Goal: Check status: Check status

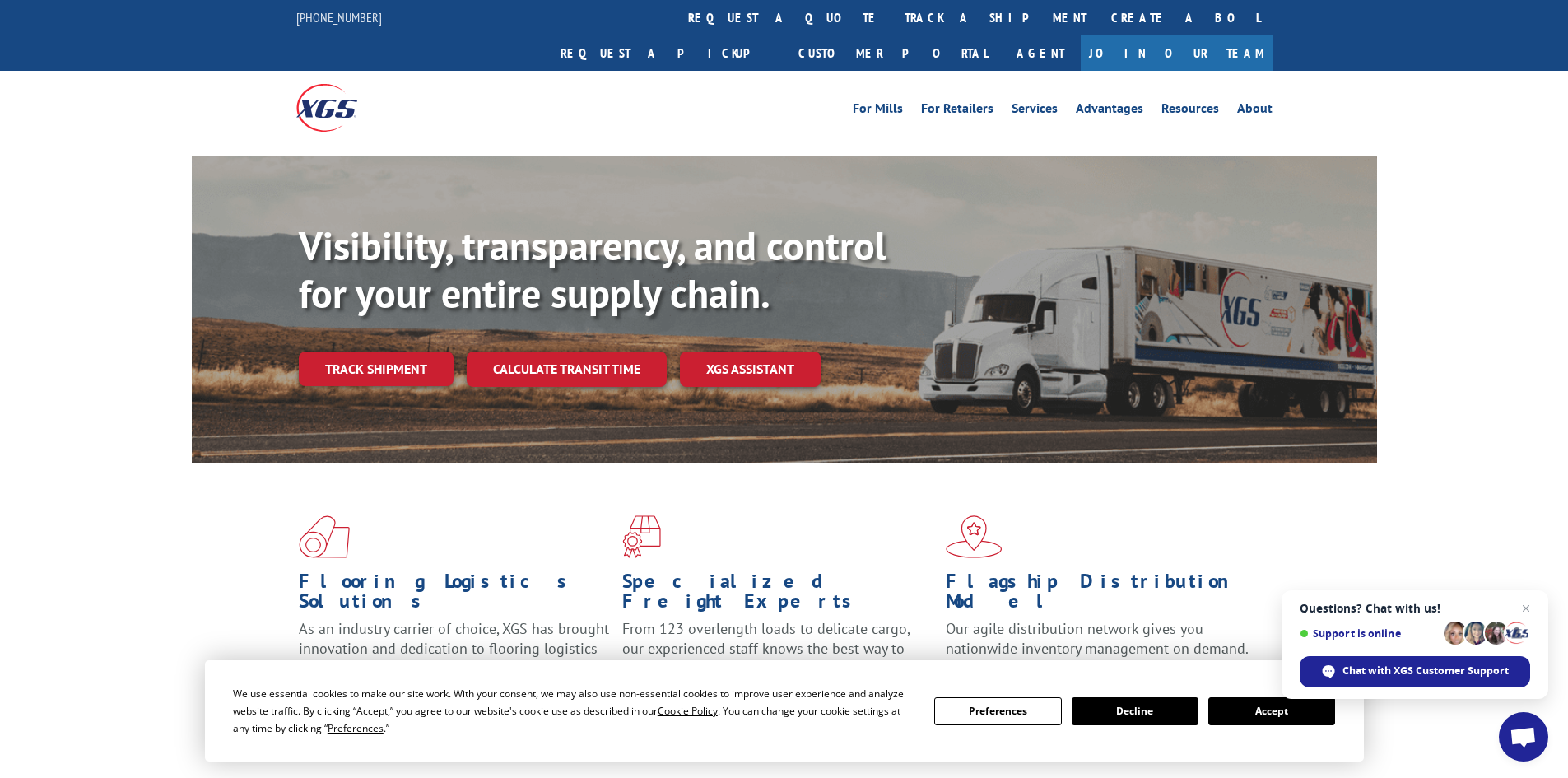
click at [1241, 714] on button "Accept" at bounding box center [1272, 711] width 127 height 28
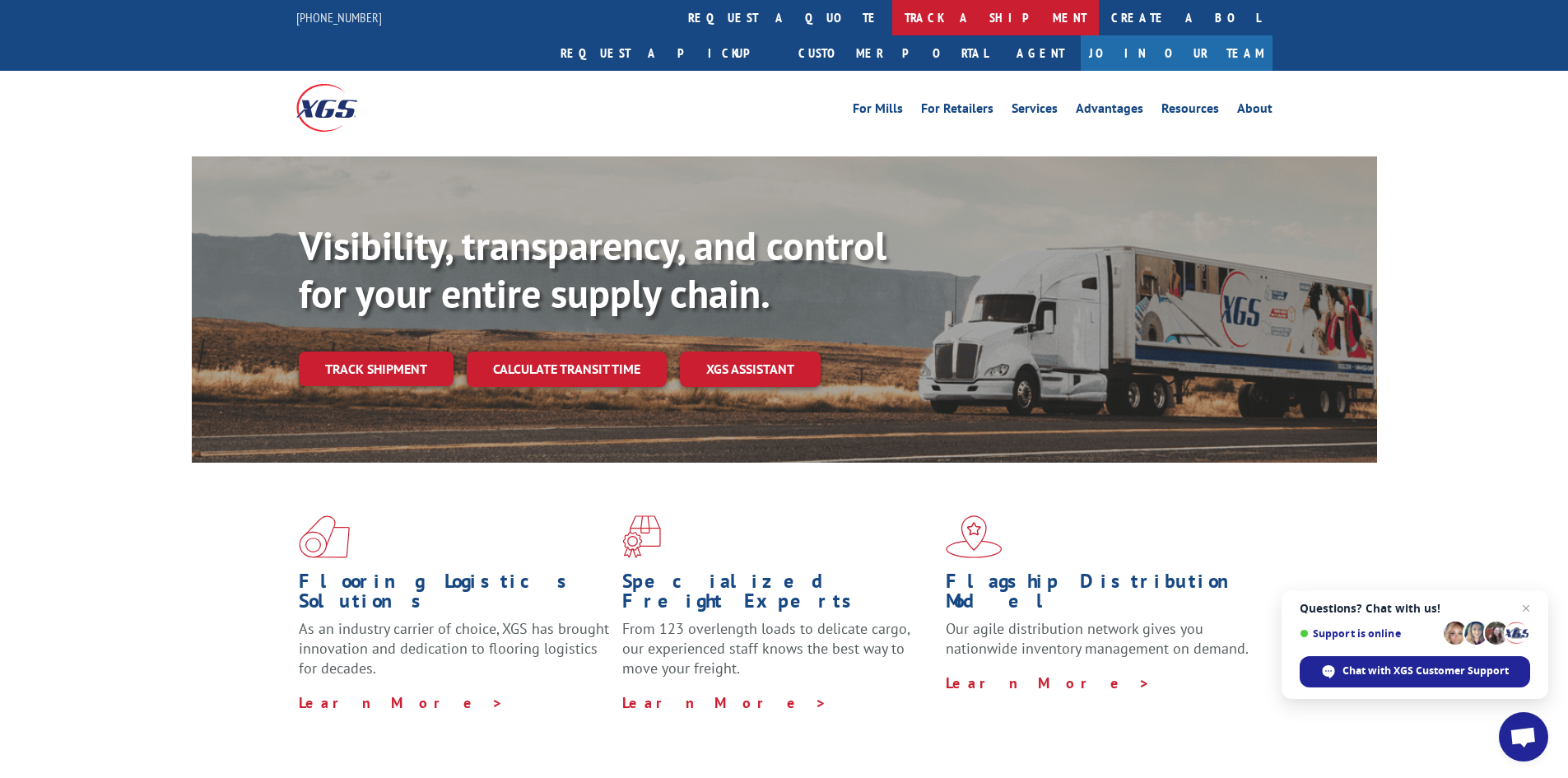
click at [892, 14] on link "track a shipment" at bounding box center [995, 18] width 207 height 36
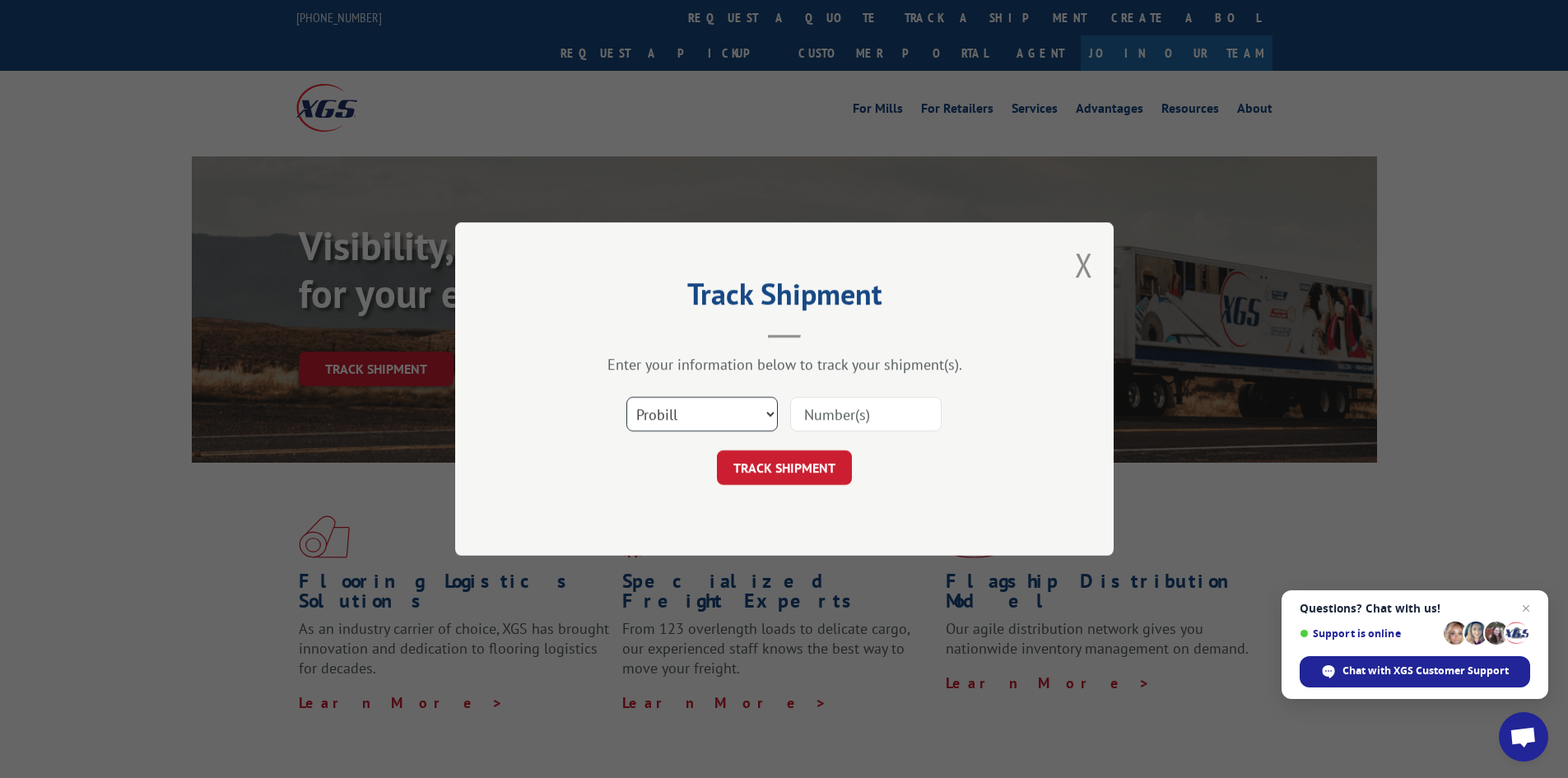
click at [754, 423] on select "Select category... Probill BOL PO" at bounding box center [702, 414] width 151 height 35
select select "po"
click at [627, 397] on select "Select category... Probill BOL PO" at bounding box center [702, 414] width 151 height 35
paste input "#55513301"
type input "#55513301"
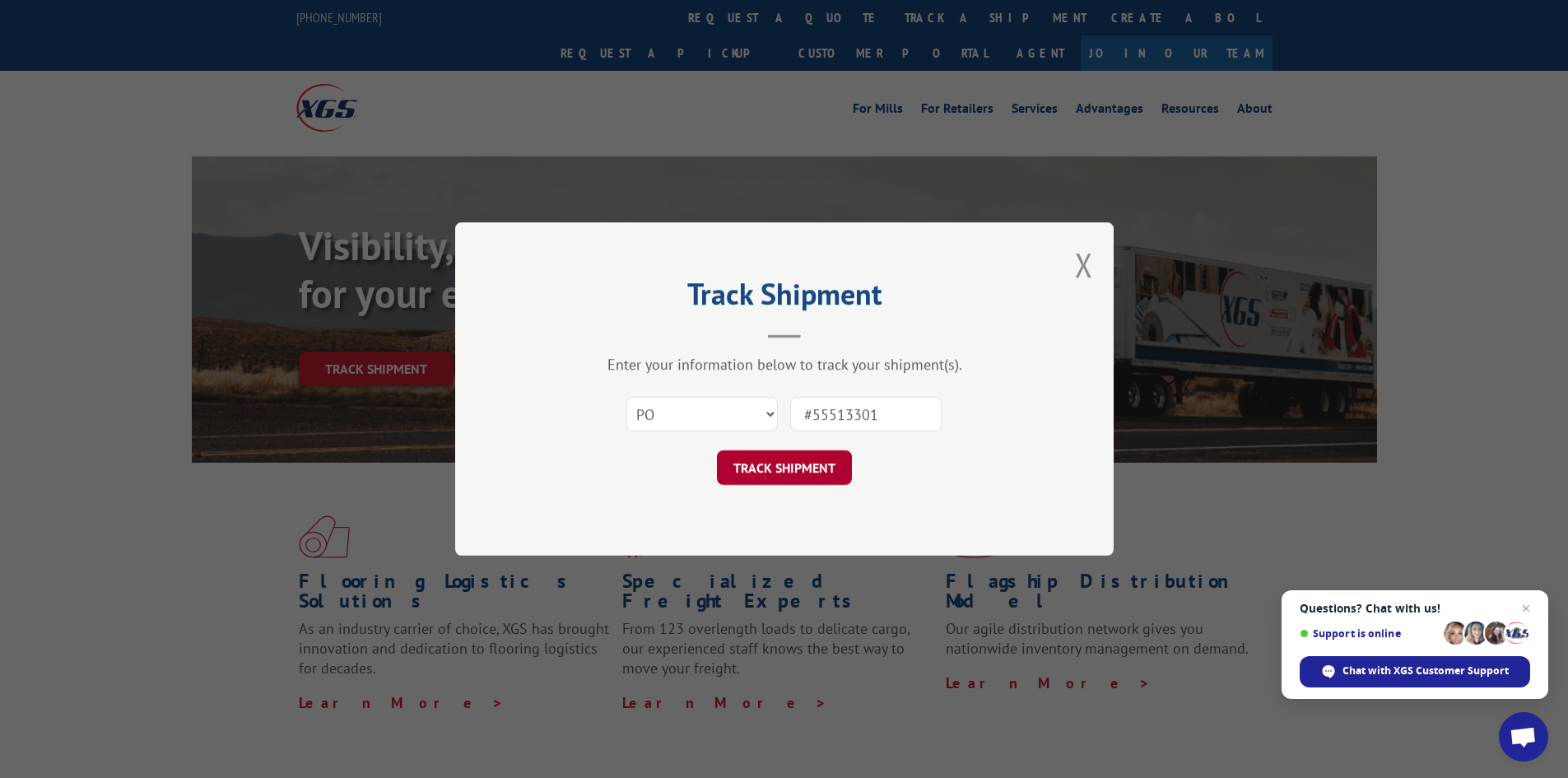
click at [791, 477] on button "TRACK SHIPMENT" at bounding box center [784, 468] width 135 height 35
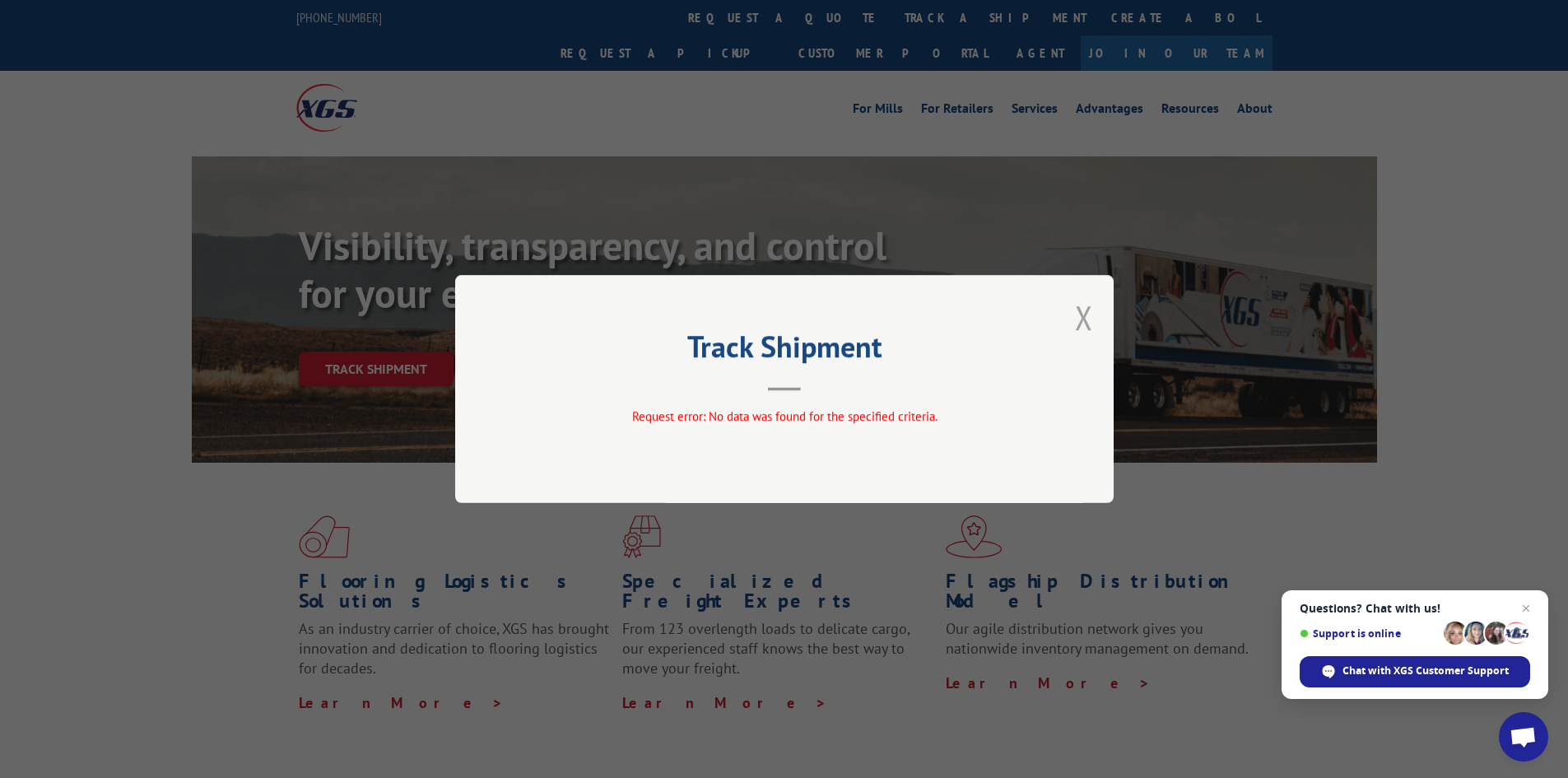
click at [1082, 320] on button "Close modal" at bounding box center [1084, 317] width 18 height 44
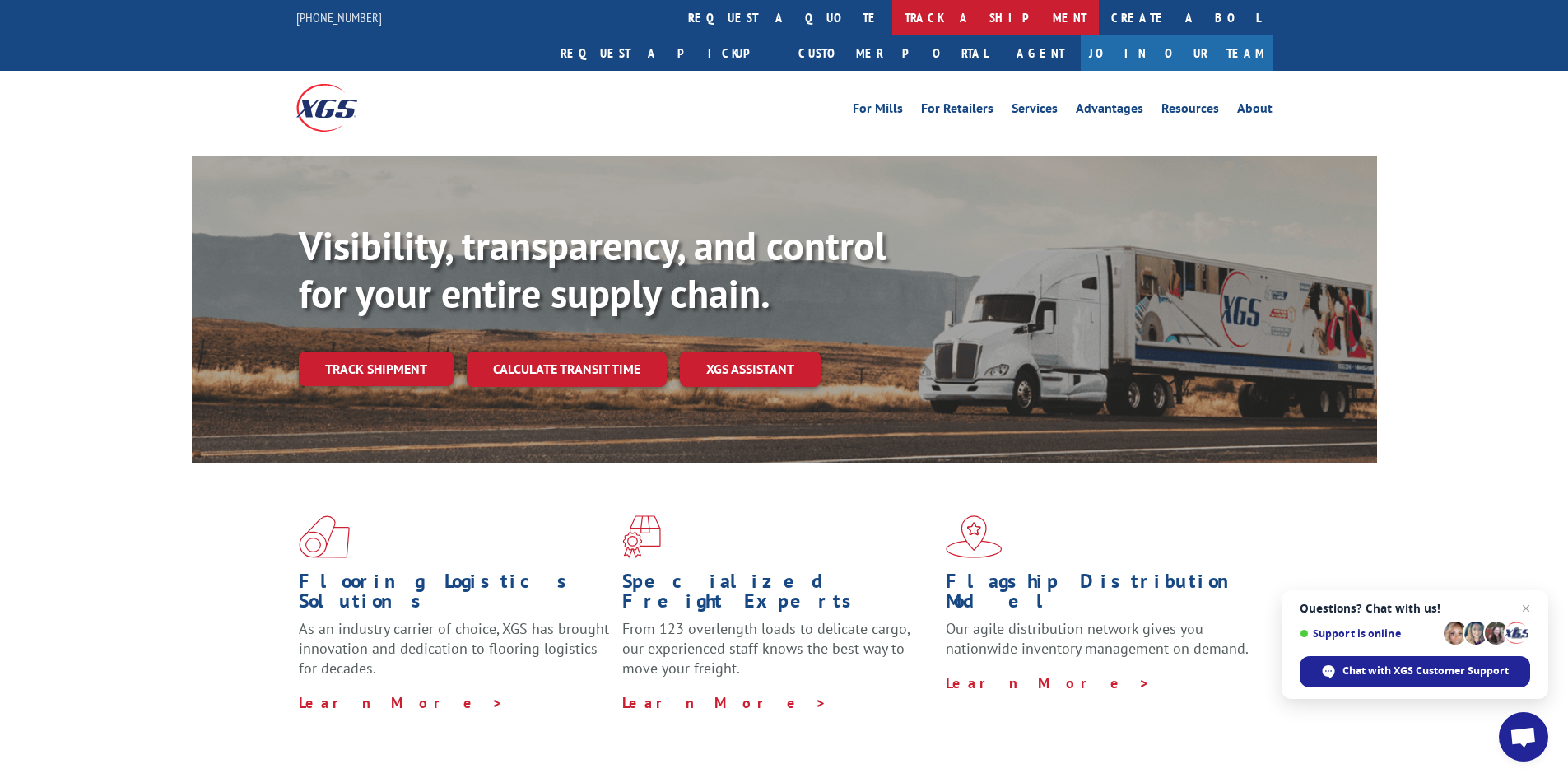
click at [892, 18] on link "track a shipment" at bounding box center [995, 18] width 207 height 36
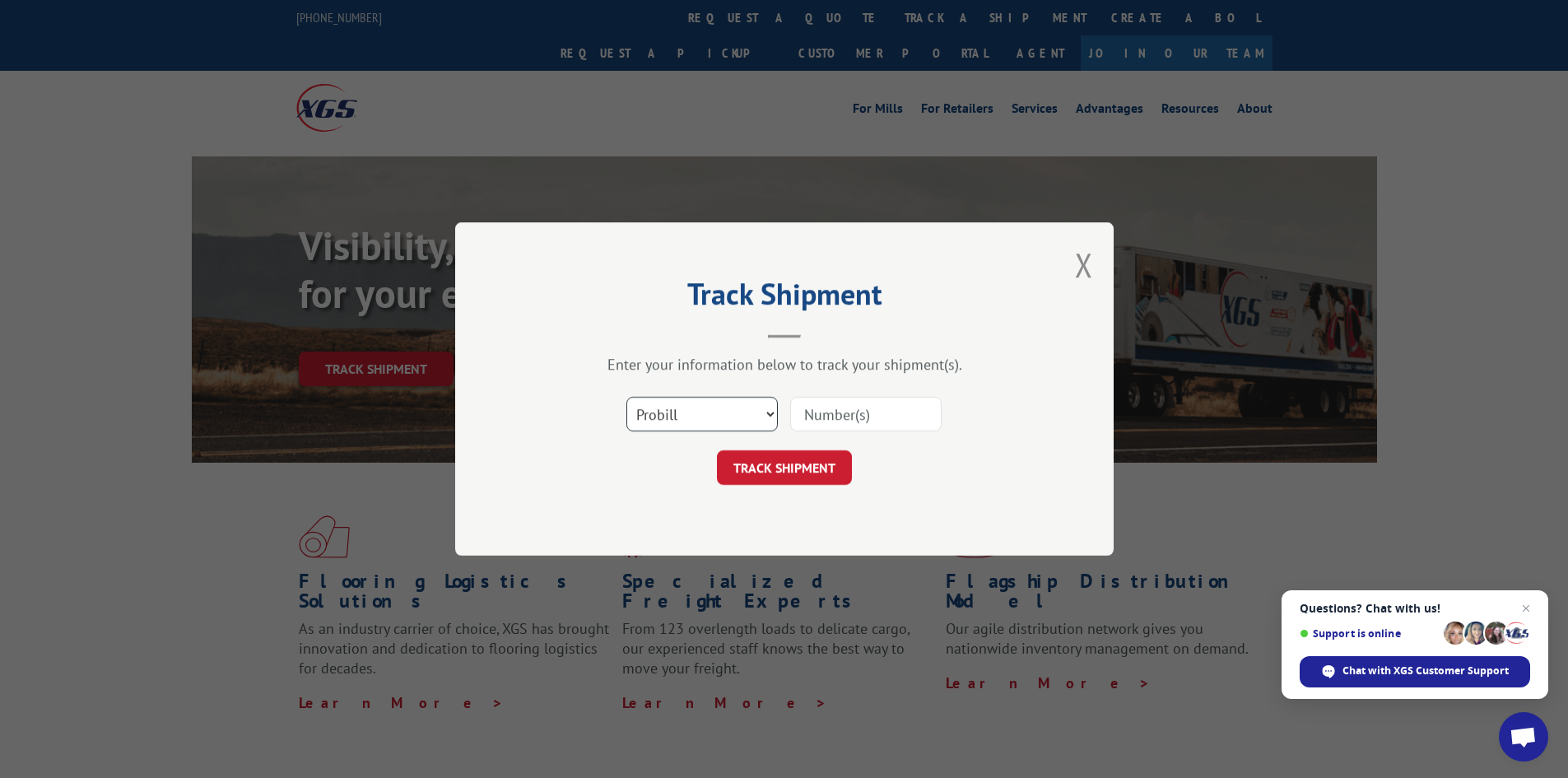
click at [754, 419] on select "Select category... Probill BOL PO" at bounding box center [702, 414] width 151 height 35
select select "po"
click at [627, 397] on select "Select category... Probill BOL PO" at bounding box center [702, 414] width 151 height 35
paste input "#55513301"
click at [814, 414] on input "#55513301" at bounding box center [865, 414] width 151 height 35
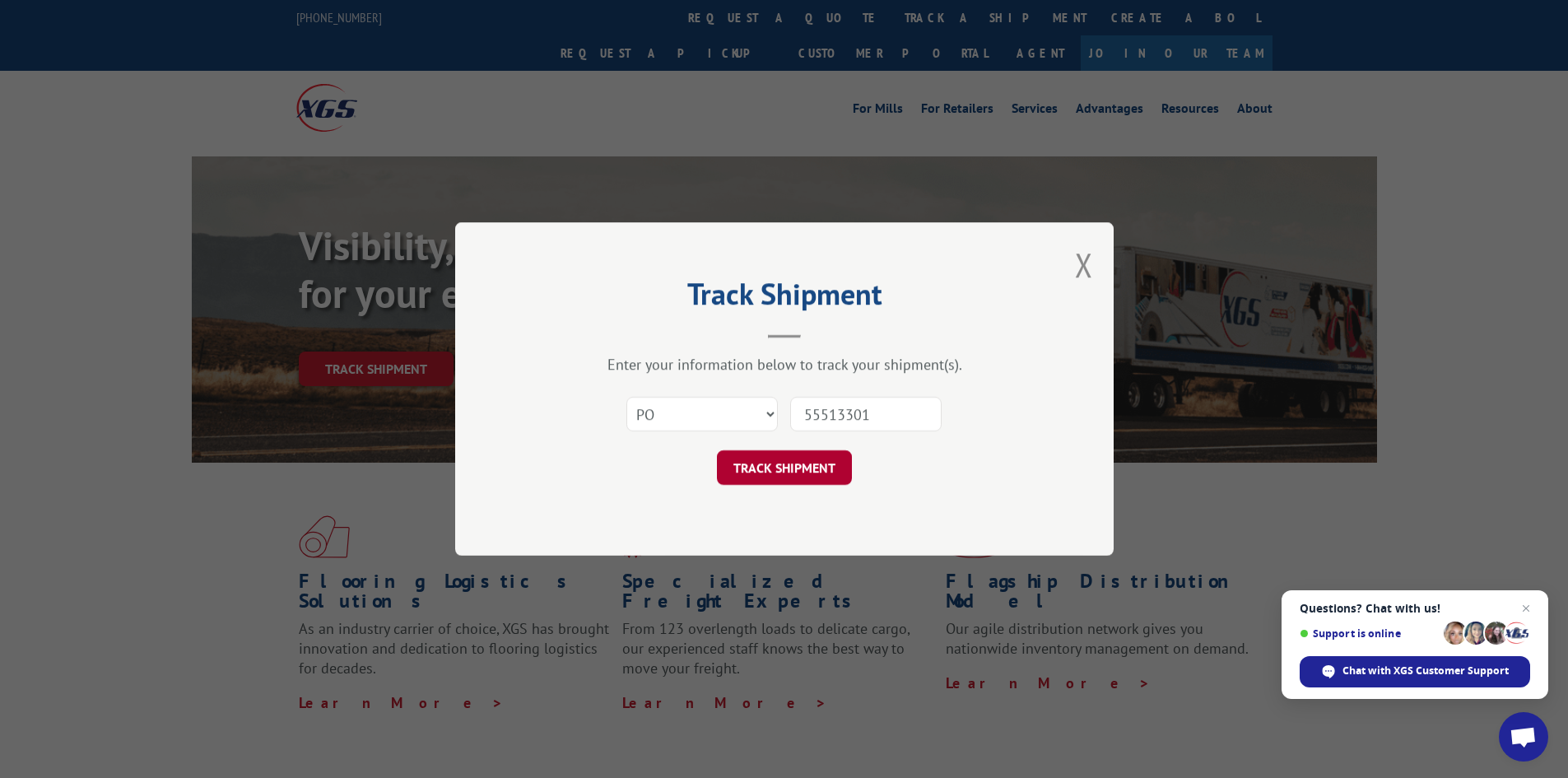
type input "55513301"
click at [734, 460] on button "TRACK SHIPMENT" at bounding box center [784, 468] width 135 height 35
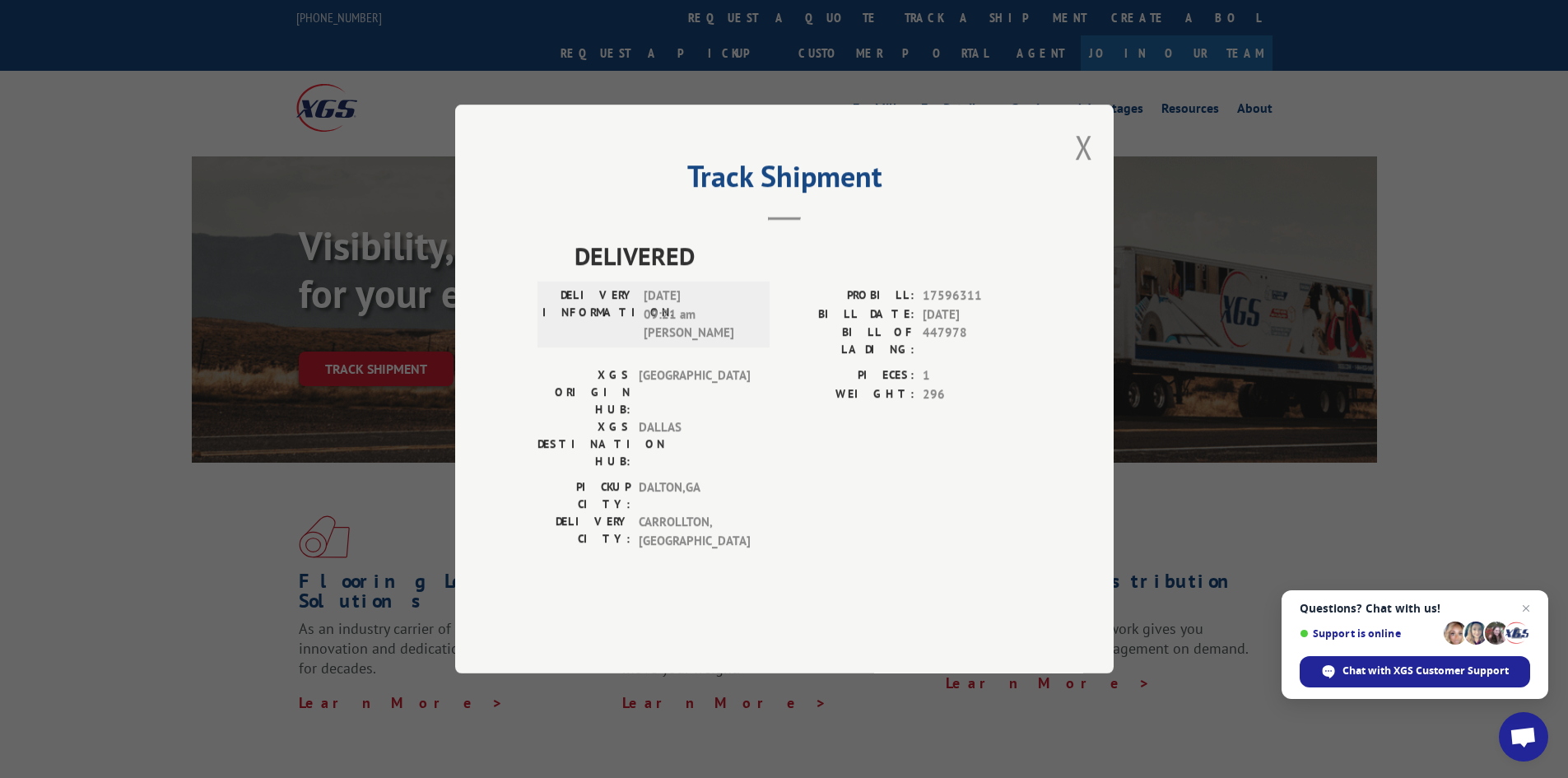
click at [1064, 199] on div "Track Shipment DELIVERED DELIVERY INFORMATION: [DATE] 09:21 am [PERSON_NAME]: 1…" at bounding box center [784, 389] width 659 height 569
click at [1078, 169] on button "Close modal" at bounding box center [1084, 147] width 18 height 44
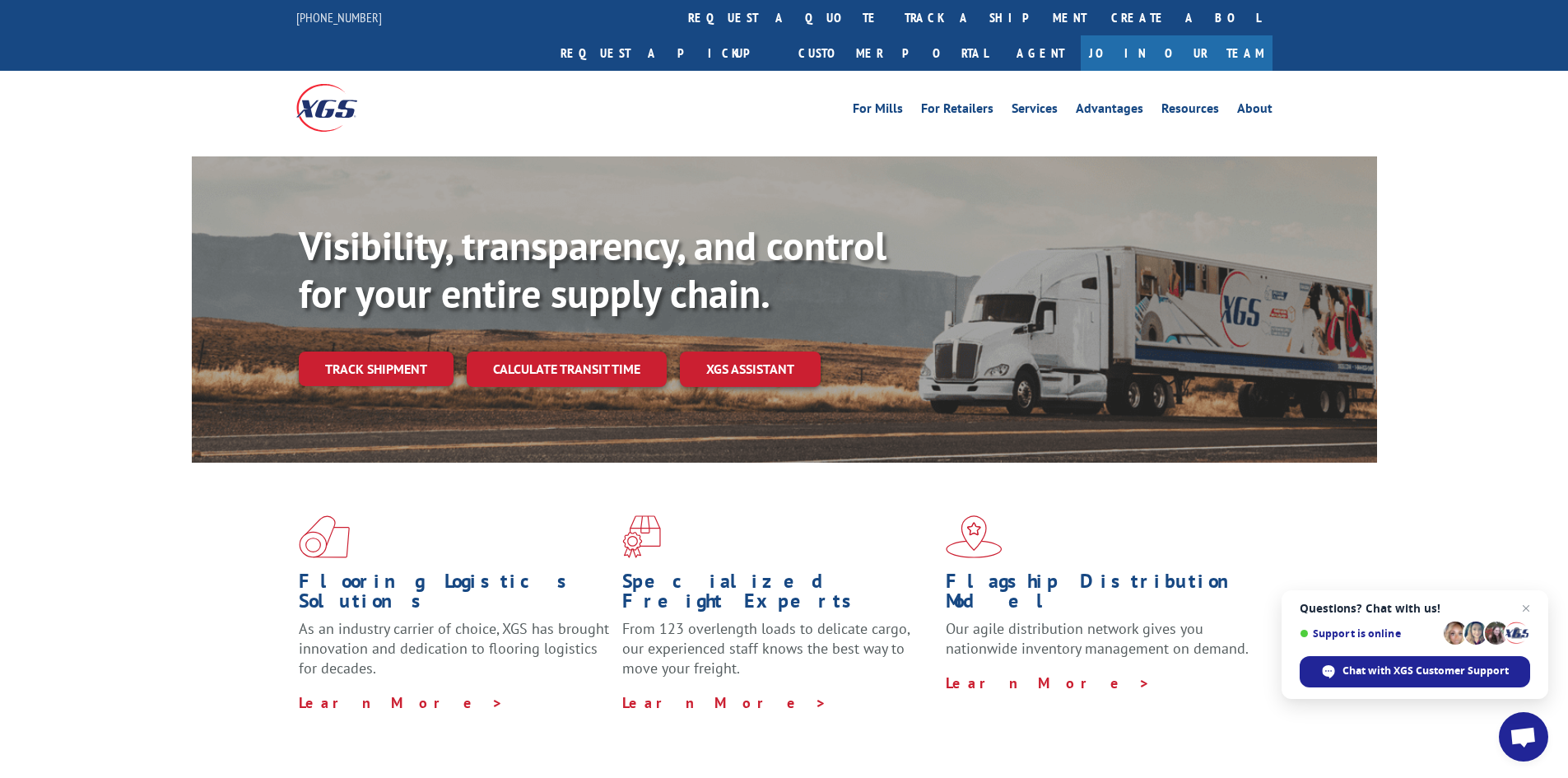
click at [892, 15] on link "track a shipment" at bounding box center [995, 18] width 207 height 36
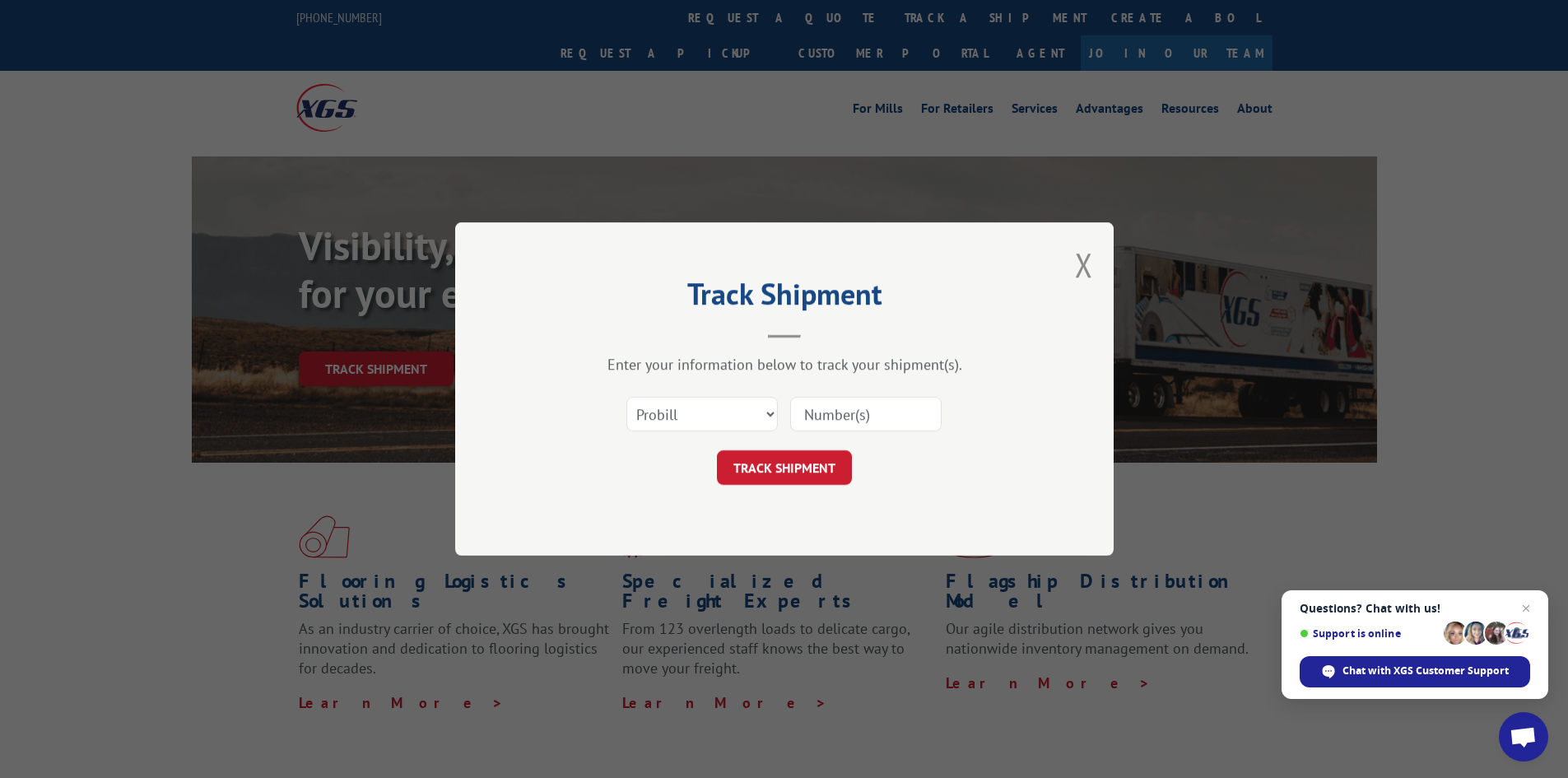
paste input "017958250903"
type input "017958250903"
click at [813, 462] on button "TRACK SHIPMENT" at bounding box center [784, 468] width 135 height 35
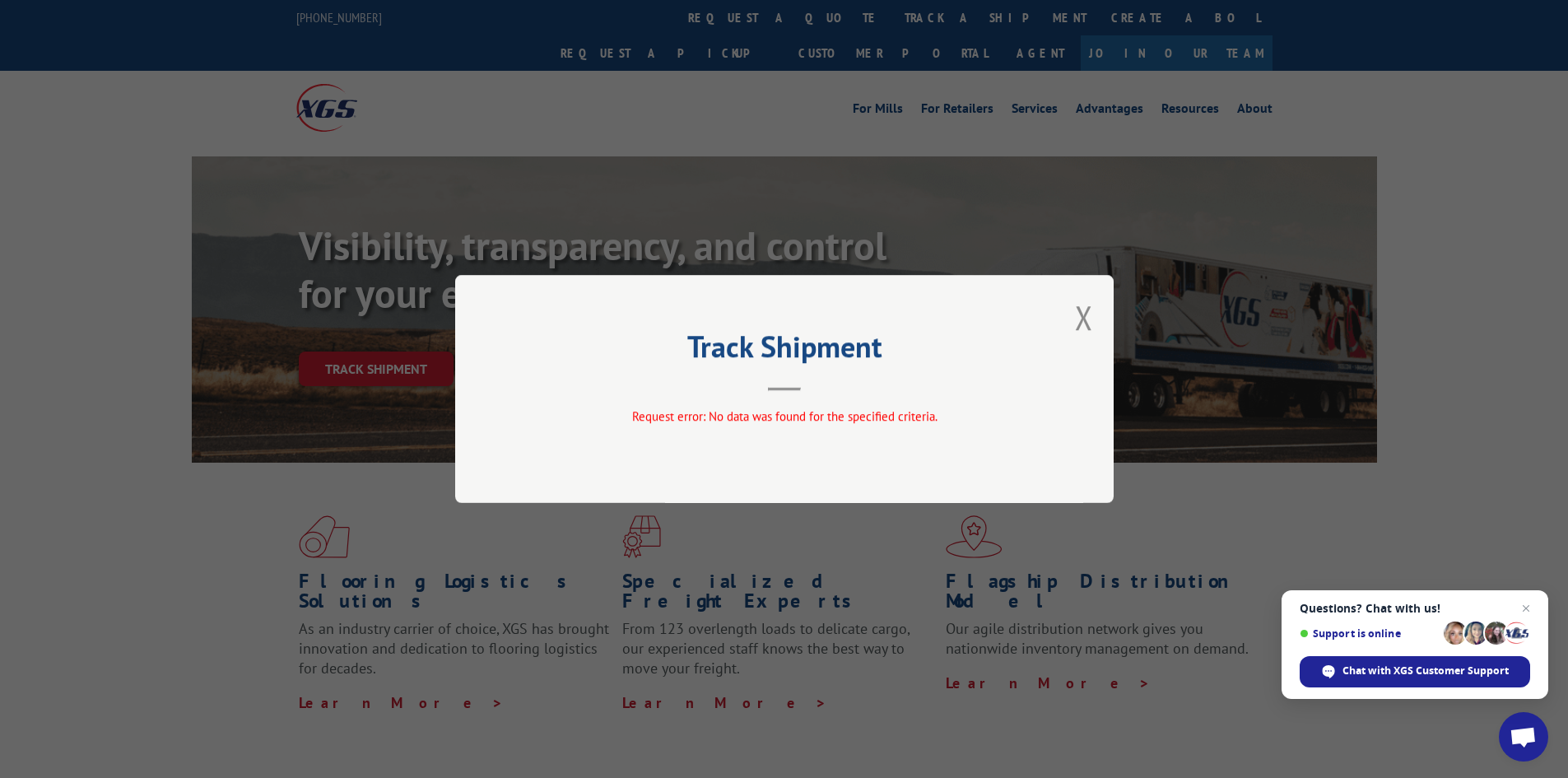
click at [1092, 318] on button "Close modal" at bounding box center [1084, 317] width 18 height 44
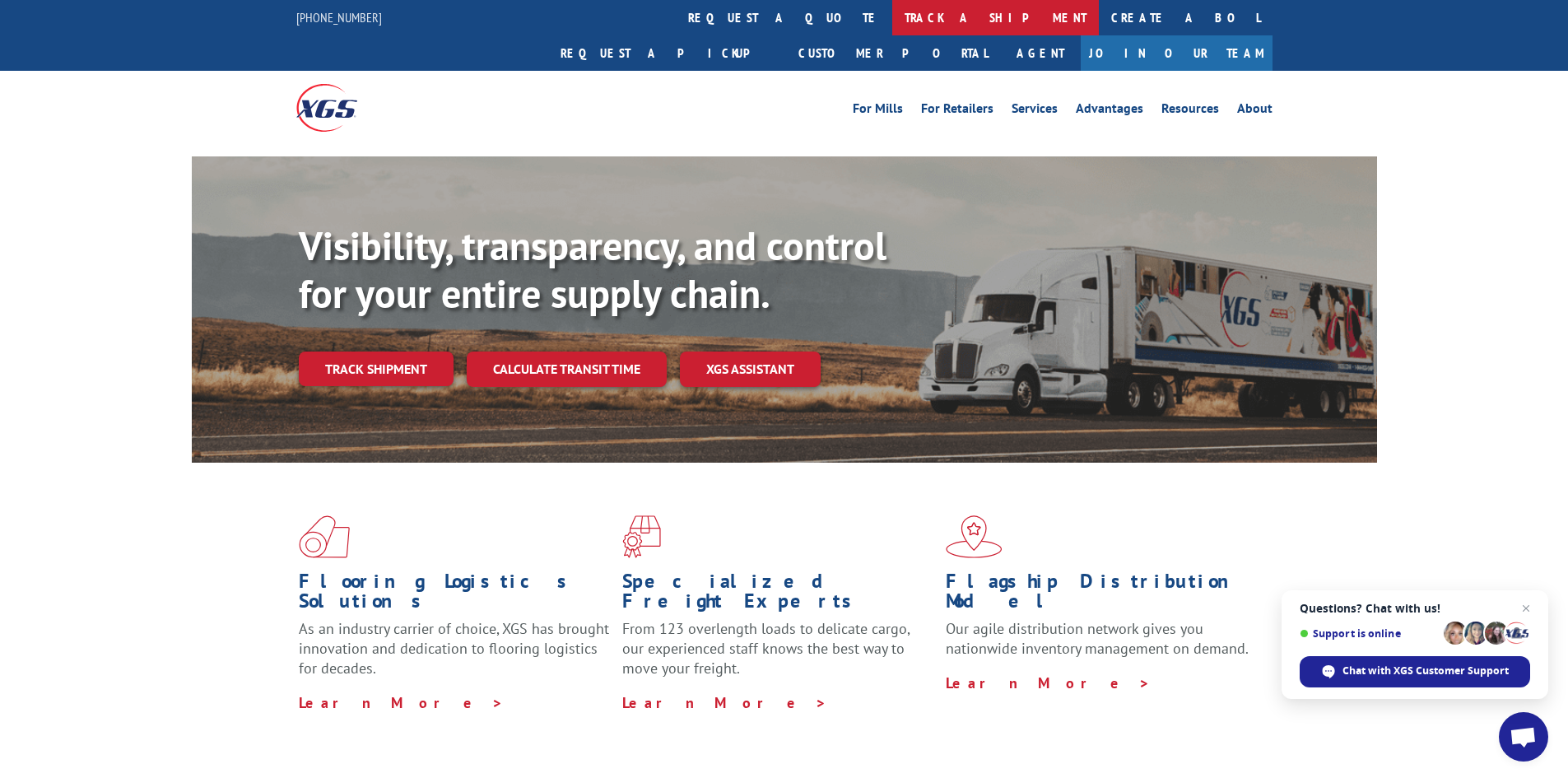
click at [892, 22] on link "track a shipment" at bounding box center [995, 18] width 207 height 36
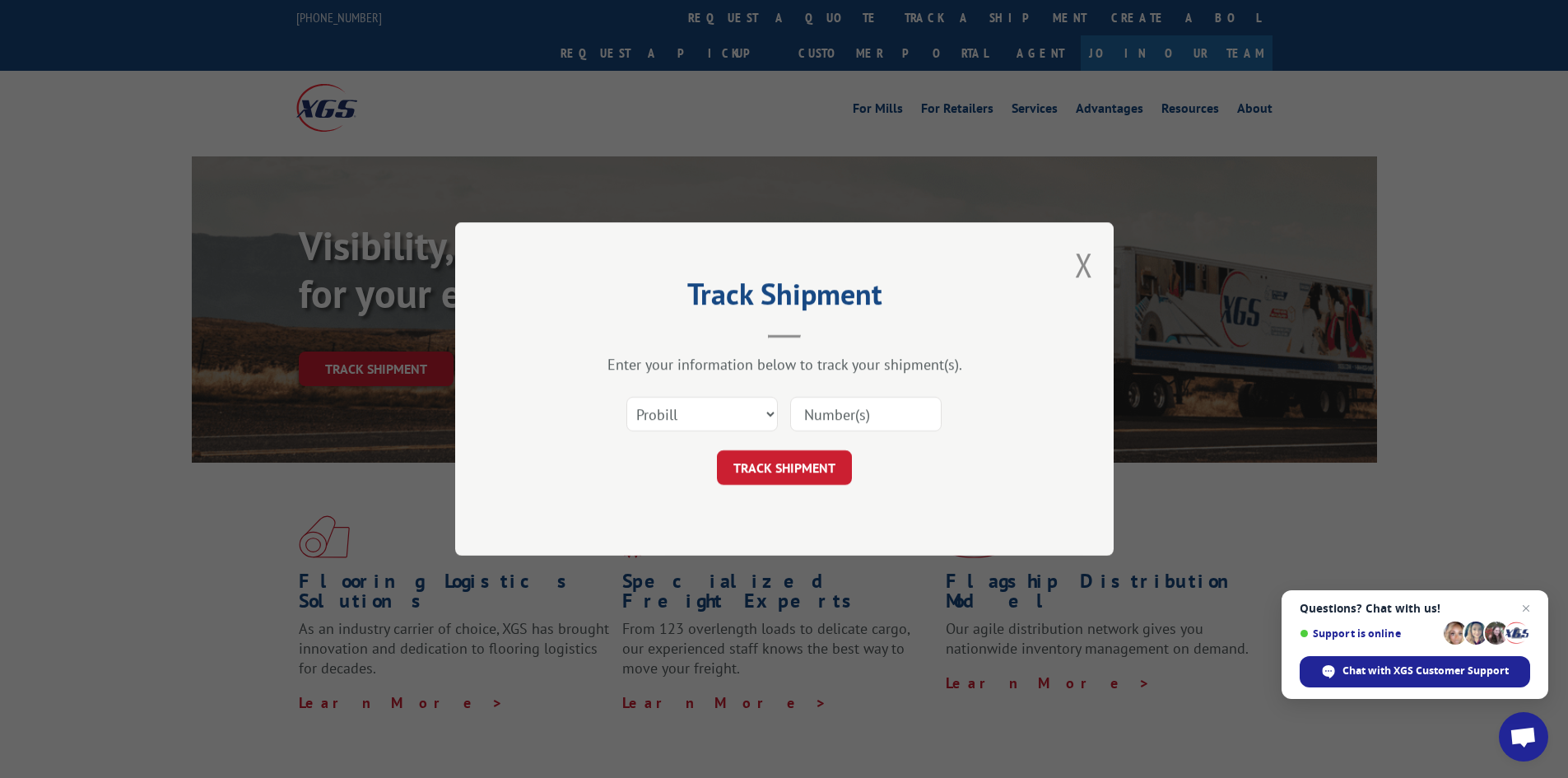
click at [697, 395] on div "Select category... Probill BOL PO" at bounding box center [703, 414] width 150 height 38
click at [700, 410] on select "Select category... Probill BOL PO" at bounding box center [702, 414] width 151 height 35
select select "bol"
click at [627, 397] on select "Select category... Probill BOL PO" at bounding box center [702, 414] width 151 height 35
paste input "447978"
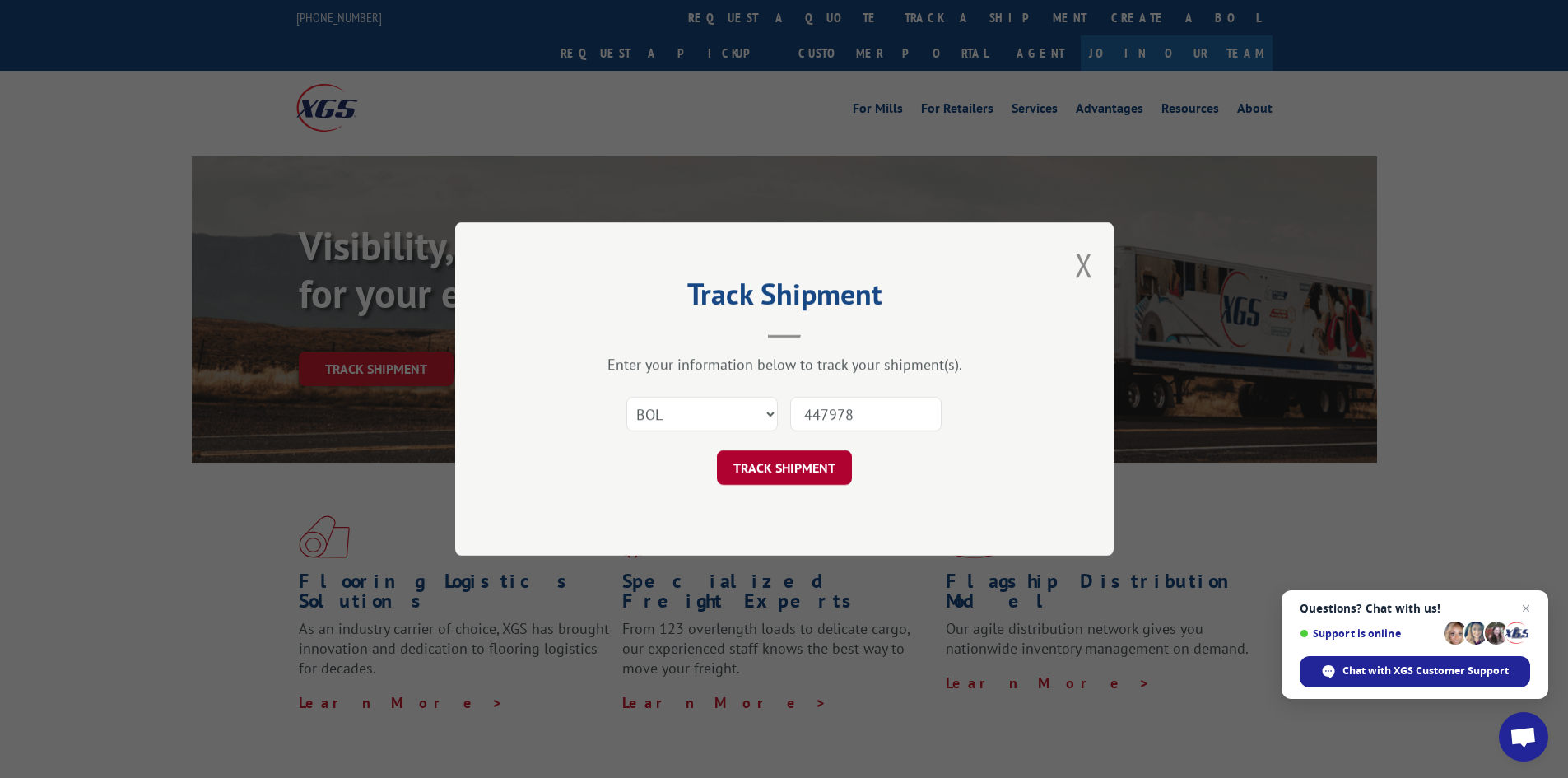
type input "447978"
click at [817, 469] on button "TRACK SHIPMENT" at bounding box center [784, 468] width 135 height 35
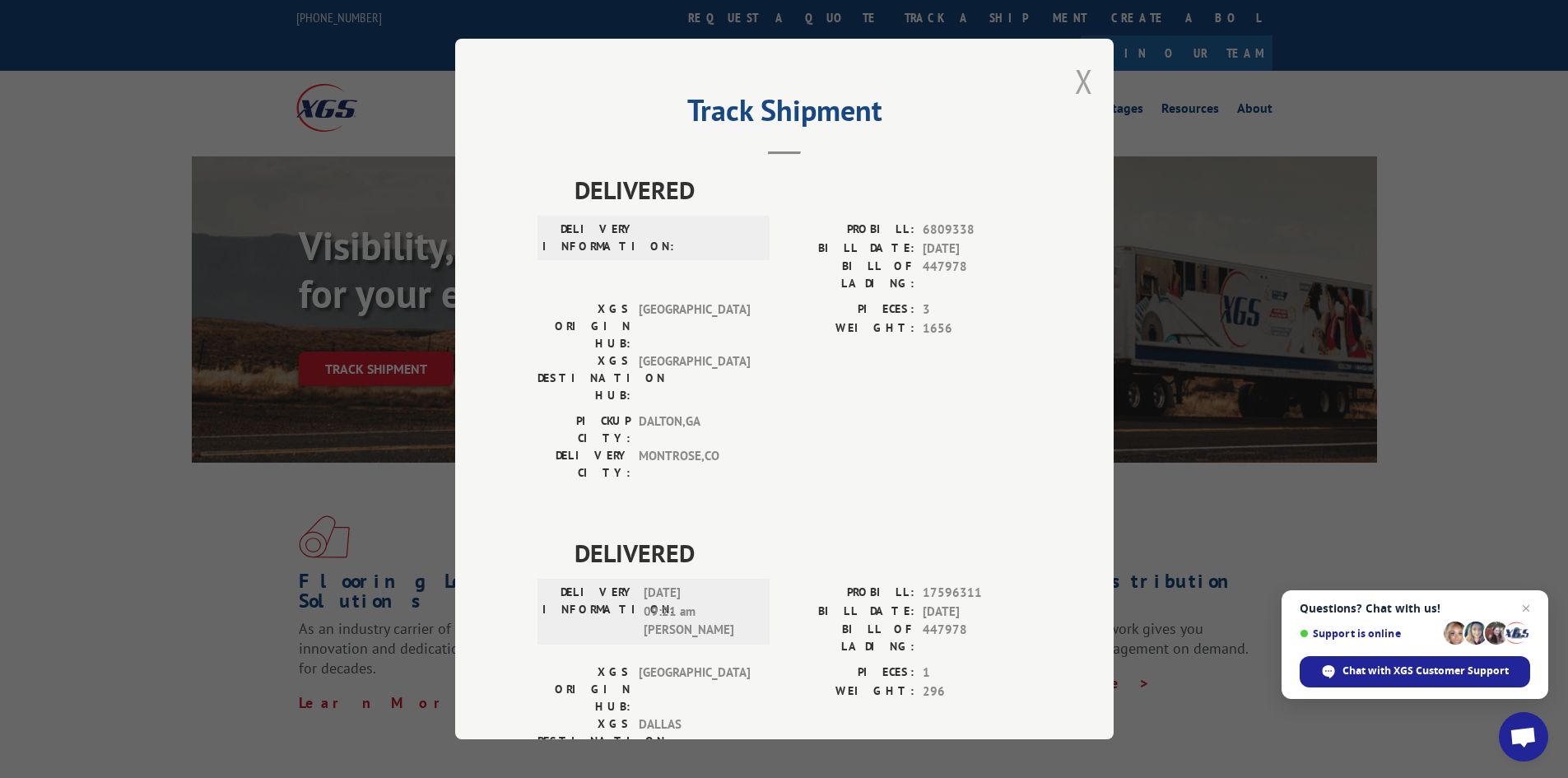
click at [1075, 87] on button "Close modal" at bounding box center [1084, 80] width 18 height 44
